Goal: Information Seeking & Learning: Learn about a topic

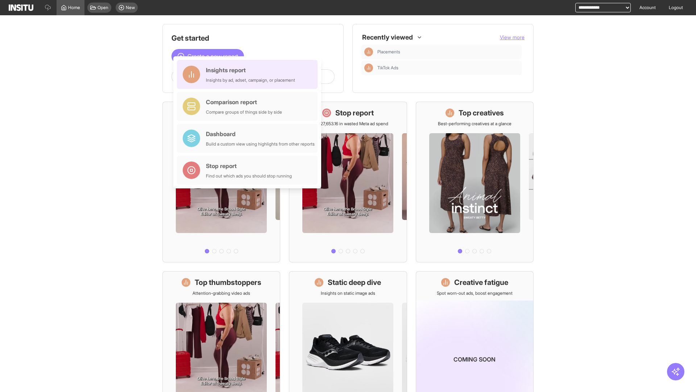
click at [249, 74] on div "Insights report Insights by ad, adset, campaign, or placement" at bounding box center [250, 74] width 89 height 17
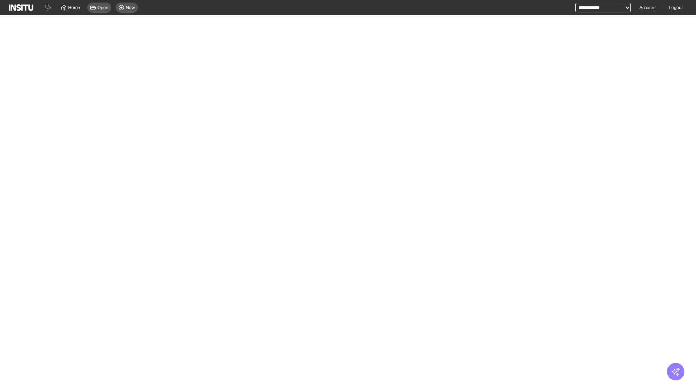
select select "**"
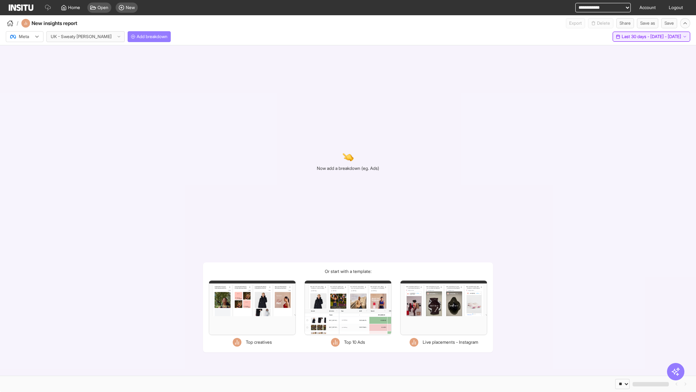
click at [636, 37] on span "Last 30 days - [DATE] - [DATE]" at bounding box center [651, 37] width 59 height 6
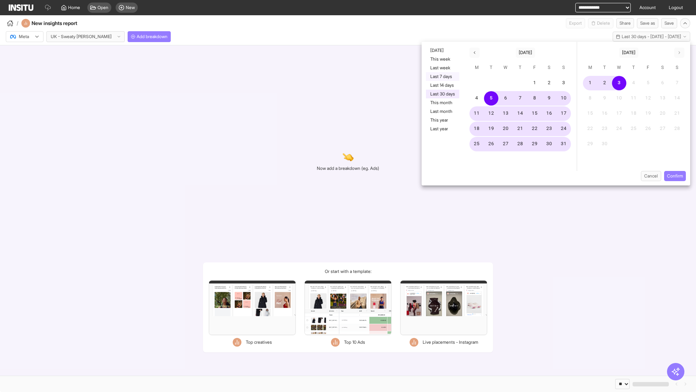
click at [442, 77] on button "Last 7 days" at bounding box center [442, 76] width 33 height 9
